Goal: Use online tool/utility: Use online tool/utility

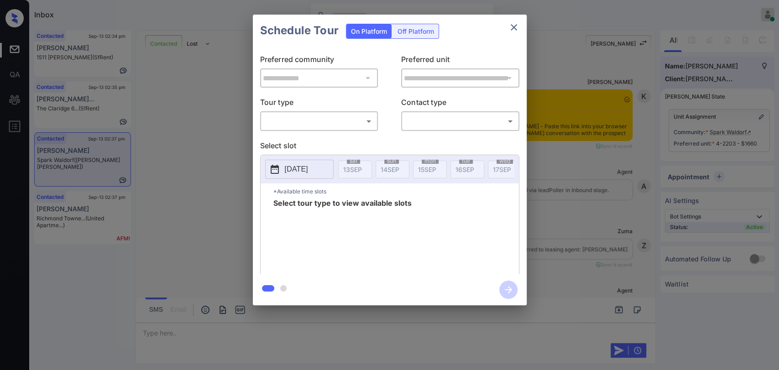
scroll to position [2721, 0]
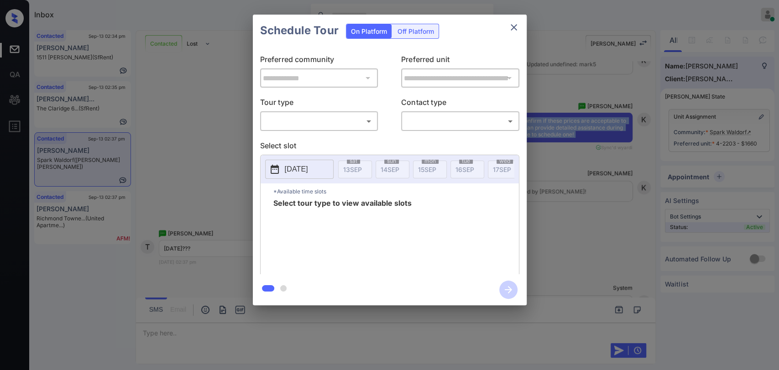
click at [321, 125] on body "Inbox [PERSON_NAME] [PERSON_NAME] Online Set yourself offline Set yourself on b…" at bounding box center [389, 185] width 779 height 370
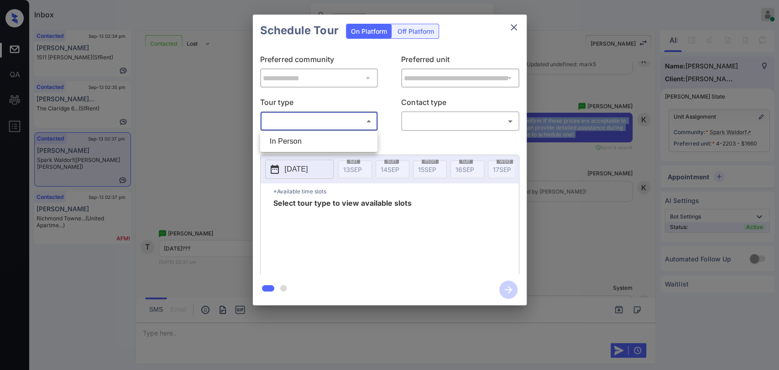
click at [288, 138] on li "In Person" at bounding box center [318, 141] width 113 height 16
type input "********"
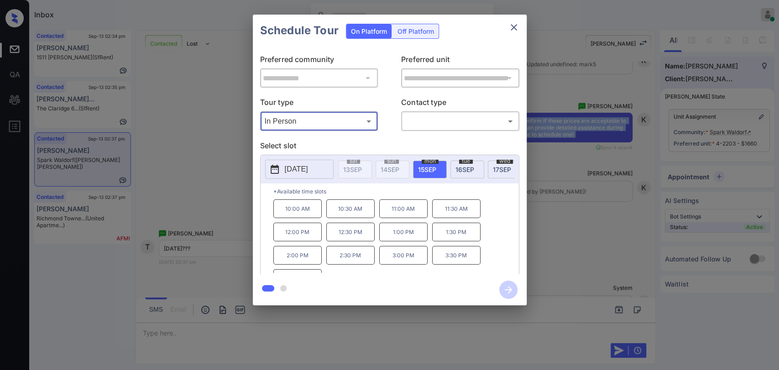
scroll to position [15, 0]
click at [513, 28] on icon "close" at bounding box center [513, 27] width 6 height 6
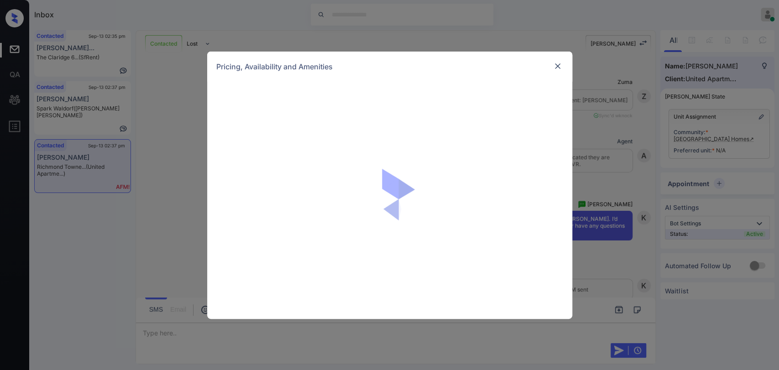
scroll to position [893, 0]
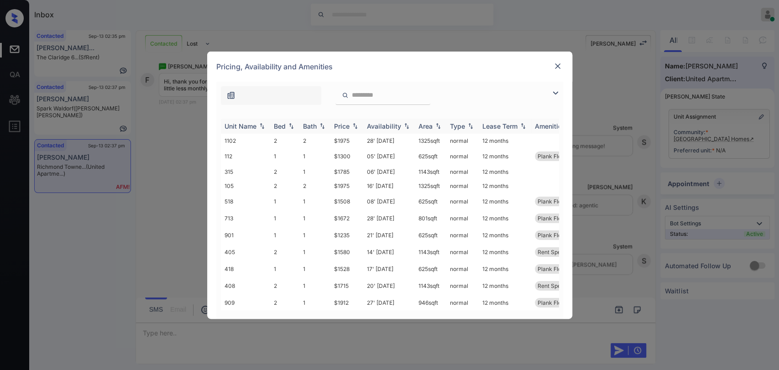
click at [277, 125] on div "Bed" at bounding box center [280, 126] width 12 height 8
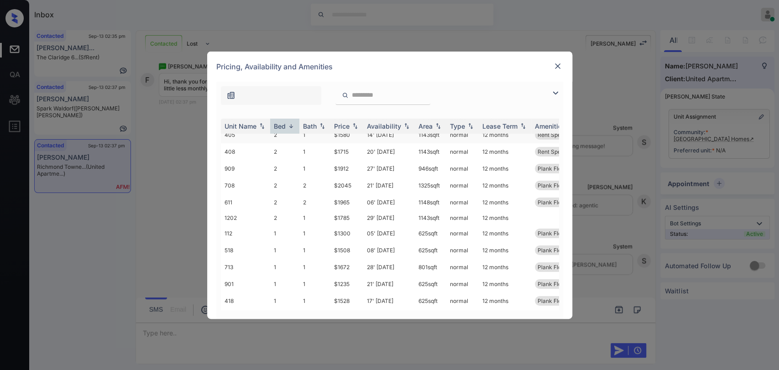
scroll to position [89, 0]
drag, startPoint x: 332, startPoint y: 191, endPoint x: 349, endPoint y: 192, distance: 17.8
click at [349, 192] on td "$1300" at bounding box center [346, 200] width 33 height 17
copy td "$1300"
click at [557, 62] on img at bounding box center [557, 66] width 9 height 9
